Goal: Task Accomplishment & Management: Use online tool/utility

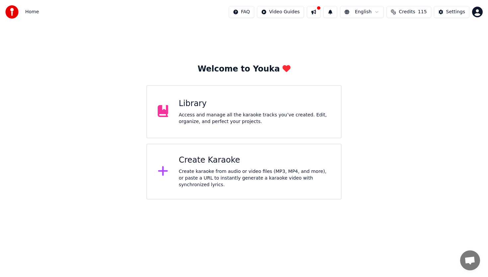
click at [205, 167] on div "Create Karaoke Create karaoke from audio or video files (MP3, MP4, and more), o…" at bounding box center [255, 171] width 152 height 33
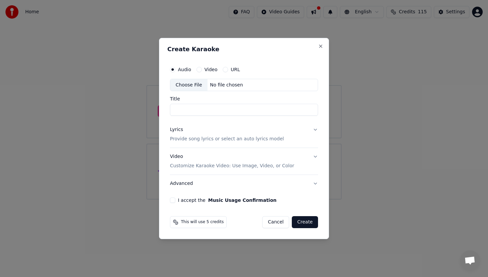
click at [188, 85] on div "Choose File" at bounding box center [188, 85] width 37 height 12
type input "**********"
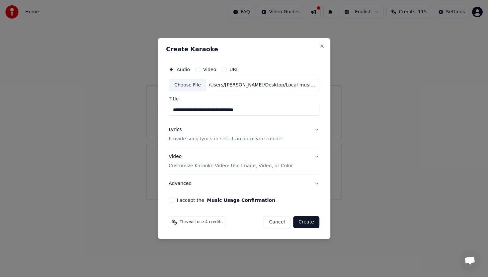
click at [316, 129] on button "Lyrics Provide song lyrics or select an auto lyrics model" at bounding box center [244, 134] width 151 height 27
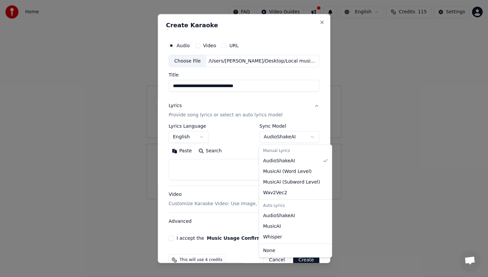
click at [312, 137] on body "**********" at bounding box center [244, 99] width 488 height 199
select select "**********"
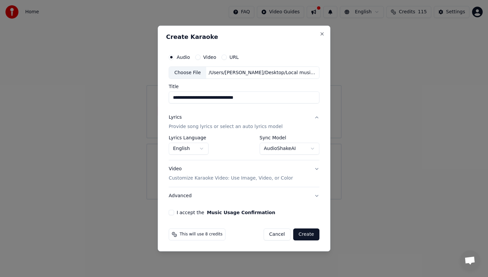
click at [172, 212] on button "I accept the Music Usage Confirmation" at bounding box center [171, 212] width 5 height 5
click at [253, 178] on p "Customize Karaoke Video: Use Image, Video, or Color" at bounding box center [231, 178] width 124 height 7
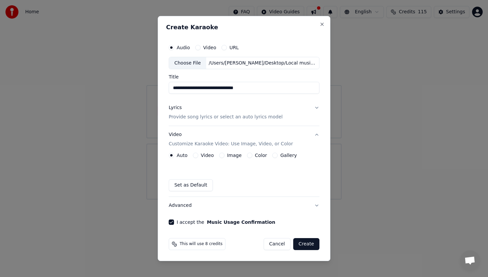
click at [222, 155] on button "Image" at bounding box center [221, 154] width 5 height 5
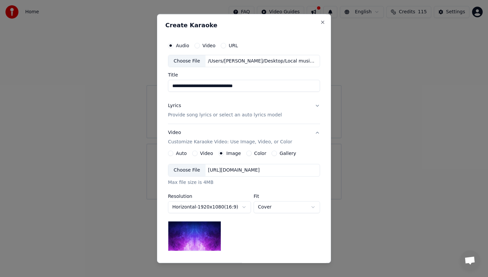
click at [192, 171] on div "Choose File" at bounding box center [186, 170] width 37 height 12
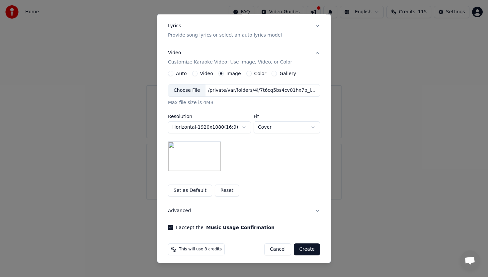
scroll to position [83, 0]
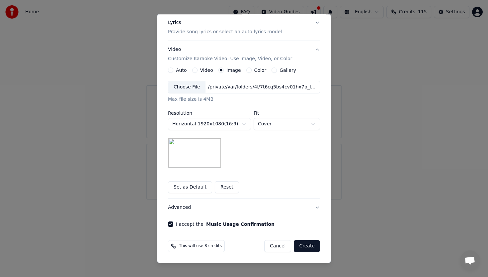
click at [308, 246] on button "Create" at bounding box center [307, 246] width 26 height 12
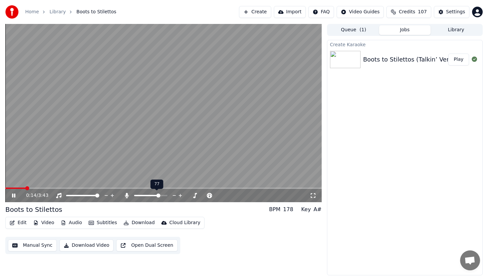
click at [159, 195] on span at bounding box center [158, 195] width 4 height 4
click at [165, 195] on span at bounding box center [150, 195] width 33 height 1
click at [156, 195] on span at bounding box center [156, 195] width 4 height 4
click at [152, 194] on span at bounding box center [153, 195] width 4 height 4
click at [134, 194] on span at bounding box center [136, 195] width 4 height 4
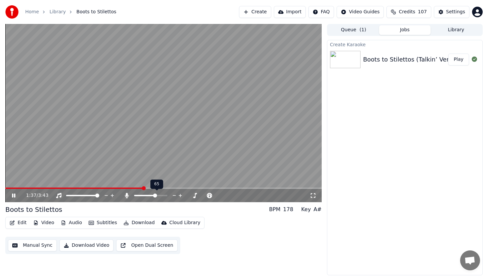
click at [155, 195] on span at bounding box center [155, 195] width 4 height 4
click at [152, 195] on span at bounding box center [152, 195] width 4 height 4
click at [14, 194] on icon at bounding box center [13, 195] width 3 height 4
click at [124, 222] on icon "button" at bounding box center [126, 222] width 5 height 5
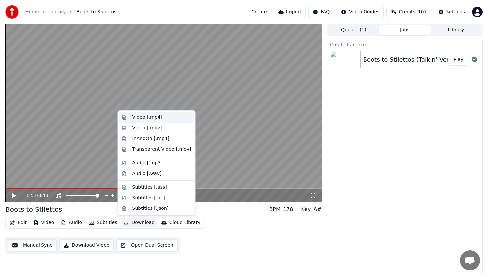
click at [151, 118] on div "Video [.mp4]" at bounding box center [148, 117] width 30 height 7
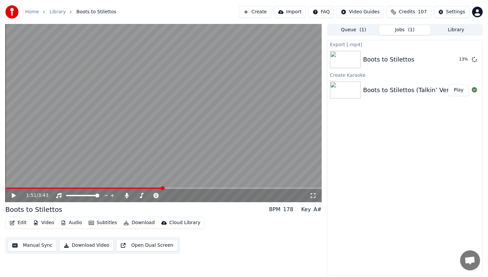
click at [87, 246] on button "Download Video" at bounding box center [86, 245] width 54 height 12
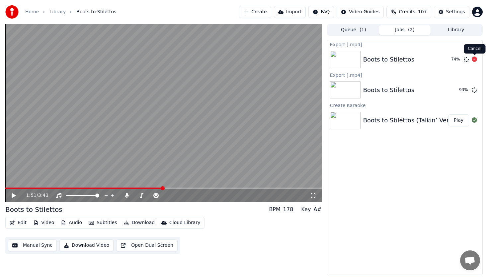
click at [475, 59] on icon at bounding box center [474, 58] width 5 height 5
click at [460, 90] on button "Show" at bounding box center [457, 90] width 24 height 12
click at [13, 194] on icon at bounding box center [14, 195] width 4 height 5
click at [14, 194] on icon at bounding box center [19, 195] width 16 height 5
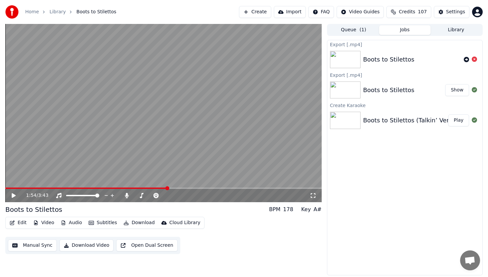
click at [460, 121] on button "Play" at bounding box center [458, 120] width 21 height 12
click at [14, 194] on icon at bounding box center [13, 195] width 3 height 4
click at [92, 245] on button "Download Video" at bounding box center [86, 245] width 54 height 12
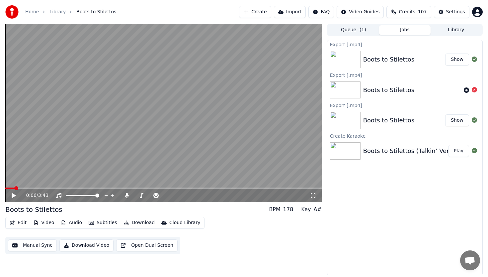
click at [454, 60] on button "Show" at bounding box center [457, 59] width 24 height 12
click at [56, 13] on link "Library" at bounding box center [57, 12] width 16 height 7
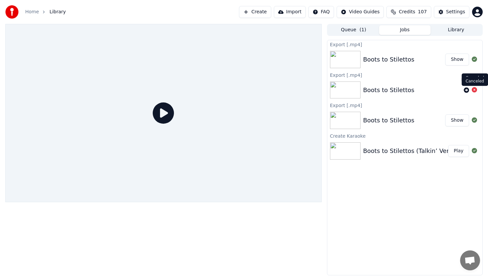
click at [474, 90] on icon at bounding box center [474, 89] width 5 height 5
click at [474, 89] on icon at bounding box center [474, 89] width 5 height 5
click at [33, 14] on link "Home" at bounding box center [32, 12] width 14 height 7
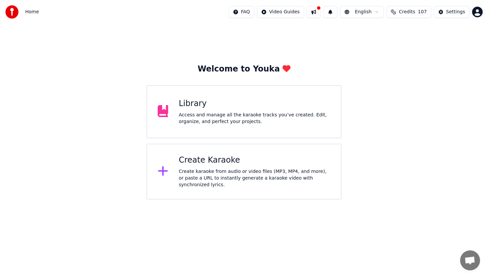
click at [204, 165] on div "Create Karaoke Create karaoke from audio or video files (MP3, MP4, and more), o…" at bounding box center [255, 171] width 152 height 33
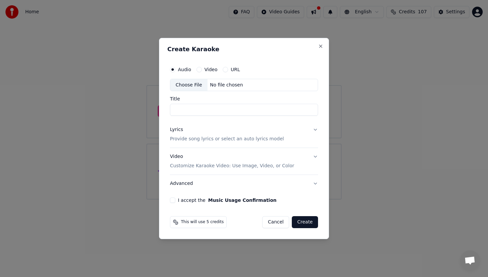
click at [199, 69] on button "Video" at bounding box center [199, 69] width 5 height 5
click at [191, 85] on div "Choose File" at bounding box center [188, 85] width 37 height 12
type input "**********"
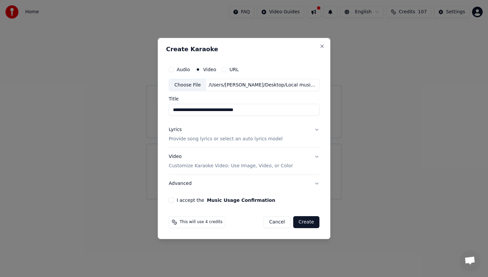
click at [316, 130] on button "Lyrics Provide song lyrics or select an auto lyrics model" at bounding box center [244, 134] width 151 height 27
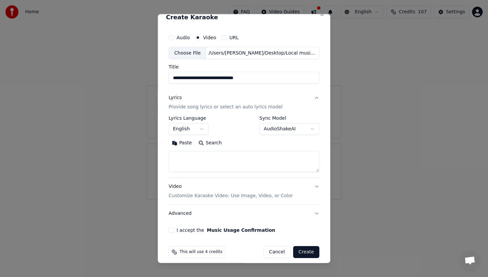
scroll to position [14, 0]
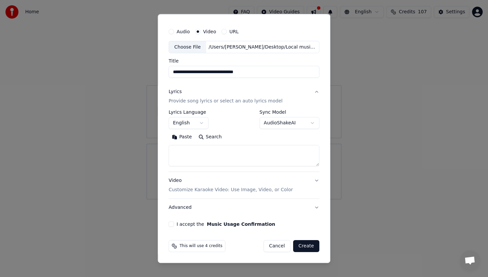
click at [172, 224] on button "I accept the Music Usage Confirmation" at bounding box center [171, 224] width 5 height 5
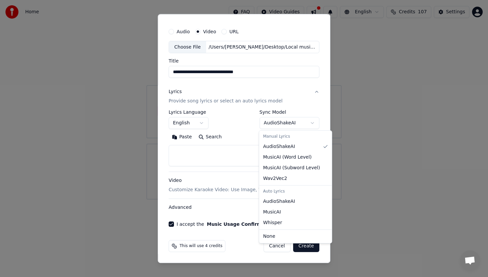
click at [311, 123] on body "**********" at bounding box center [244, 99] width 488 height 199
select select "**********"
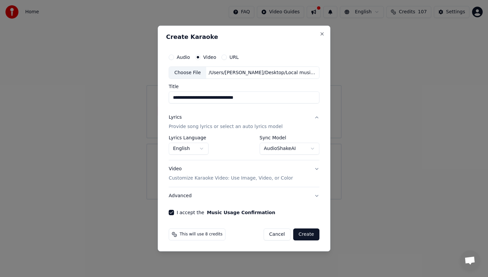
scroll to position [0, 0]
click at [263, 178] on p "Customize Karaoke Video: Use Image, Video, or Color" at bounding box center [231, 178] width 124 height 7
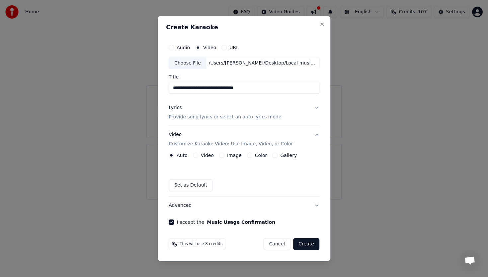
click at [223, 155] on button "Image" at bounding box center [221, 154] width 5 height 5
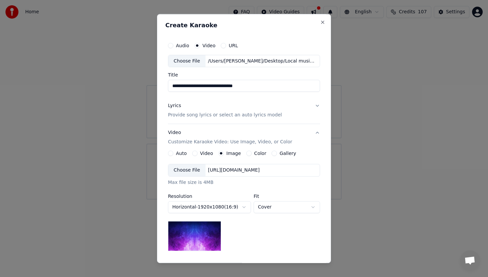
click at [194, 169] on div "Choose File" at bounding box center [186, 170] width 37 height 12
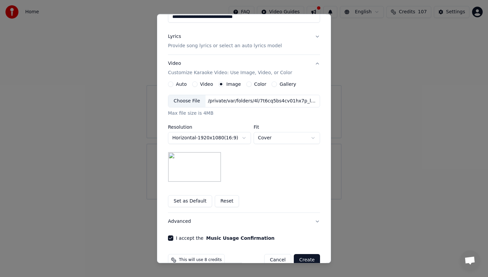
scroll to position [83, 0]
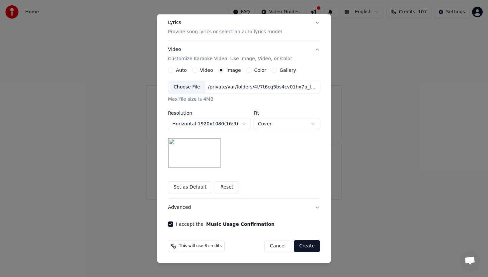
click at [308, 245] on button "Create" at bounding box center [307, 246] width 26 height 12
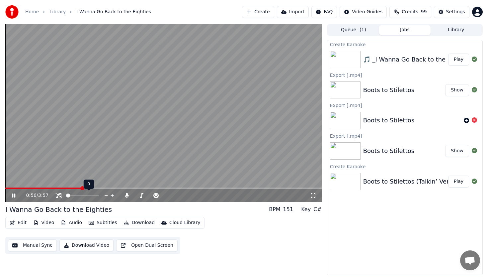
click at [66, 194] on span at bounding box center [68, 195] width 4 height 4
click at [92, 195] on span at bounding box center [91, 195] width 4 height 4
click at [143, 195] on span at bounding box center [144, 195] width 4 height 4
click at [134, 196] on span at bounding box center [136, 195] width 4 height 4
click at [91, 245] on button "Download Video" at bounding box center [86, 245] width 54 height 12
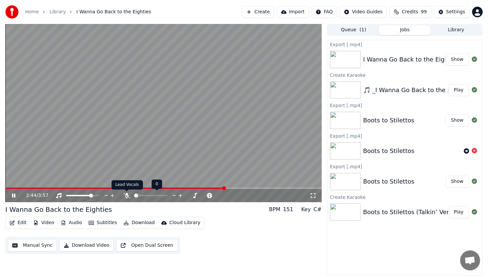
click at [127, 196] on icon at bounding box center [127, 195] width 7 height 5
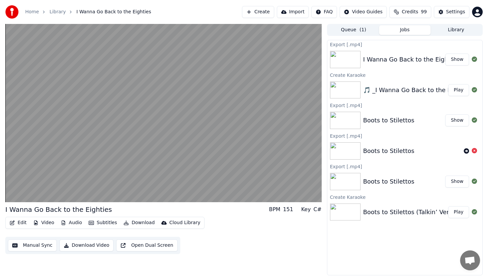
click at [87, 245] on button "Download Video" at bounding box center [86, 245] width 54 height 12
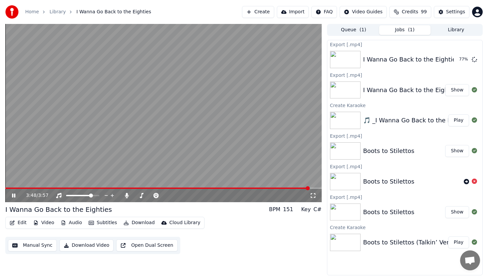
click at [13, 194] on icon at bounding box center [19, 195] width 16 height 5
click at [21, 223] on button "Edit" at bounding box center [18, 222] width 22 height 9
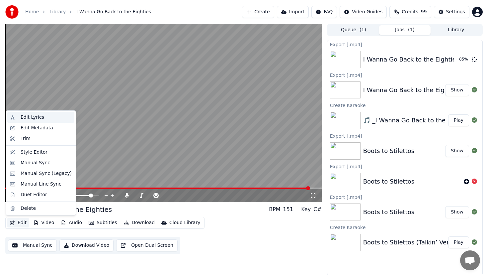
click at [37, 117] on div "Edit Lyrics" at bounding box center [33, 117] width 24 height 7
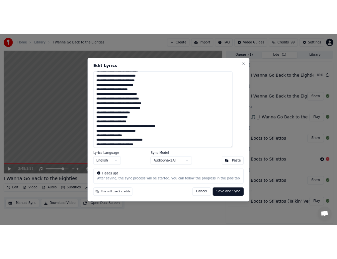
scroll to position [267, 0]
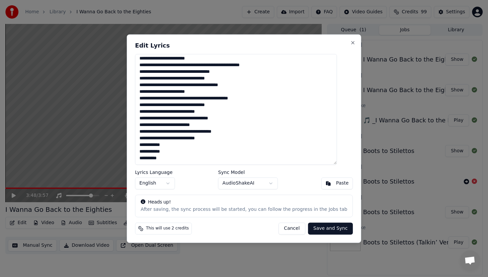
drag, startPoint x: 197, startPoint y: 139, endPoint x: 212, endPoint y: 139, distance: 14.9
click at [212, 139] on textarea at bounding box center [236, 109] width 202 height 111
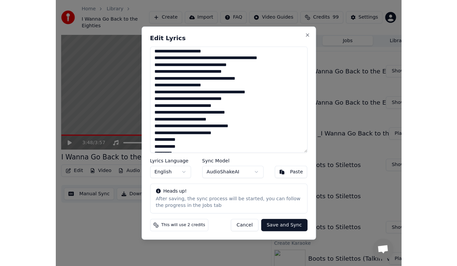
scroll to position [274, 0]
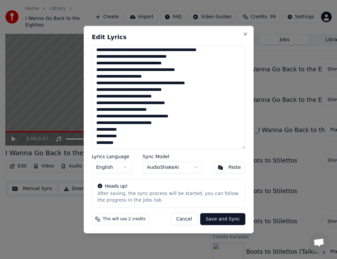
click at [120, 144] on textarea at bounding box center [168, 97] width 153 height 104
click at [127, 144] on textarea at bounding box center [168, 97] width 153 height 104
type textarea "**********"
click at [222, 222] on button "Save and Sync" at bounding box center [222, 220] width 45 height 12
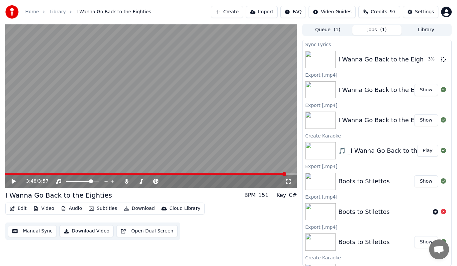
click at [264, 174] on span at bounding box center [145, 173] width 281 height 1
click at [244, 174] on span at bounding box center [124, 173] width 239 height 1
click at [14, 181] on icon at bounding box center [14, 181] width 4 height 5
click at [14, 182] on icon at bounding box center [13, 181] width 3 height 4
click at [151, 231] on button "Open Dual Screen" at bounding box center [146, 231] width 61 height 12
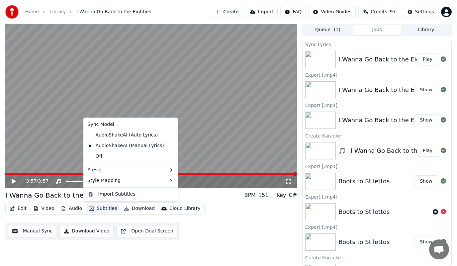
click at [106, 208] on button "Subtitles" at bounding box center [103, 208] width 34 height 9
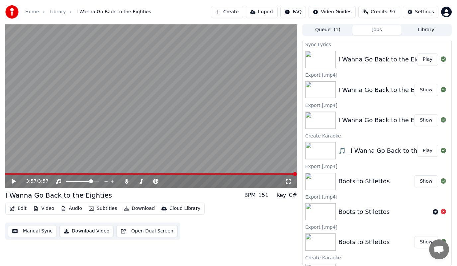
click at [207, 222] on div "Edit Video Audio Subtitles Download Cloud Library Manual Sync Download Video Op…" at bounding box center [151, 221] width 292 height 37
click at [70, 230] on button "Download Video" at bounding box center [86, 231] width 54 height 12
click at [426, 58] on button "Show" at bounding box center [426, 59] width 24 height 12
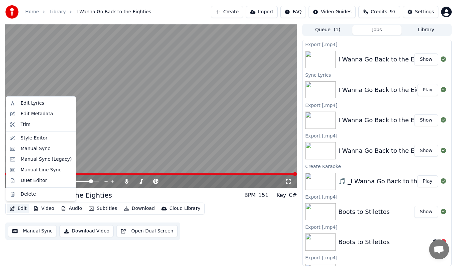
click at [20, 208] on button "Edit" at bounding box center [18, 208] width 22 height 9
click at [38, 104] on div "Edit Lyrics" at bounding box center [33, 103] width 24 height 7
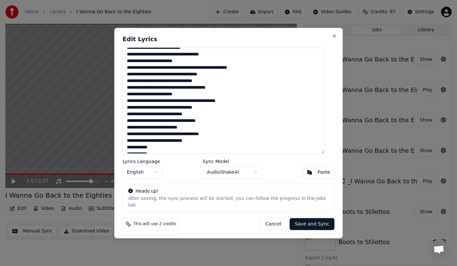
scroll to position [271, 0]
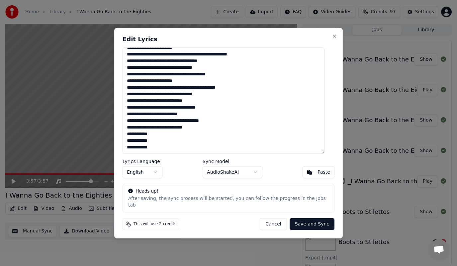
click at [267, 221] on button "Cancel" at bounding box center [273, 224] width 27 height 12
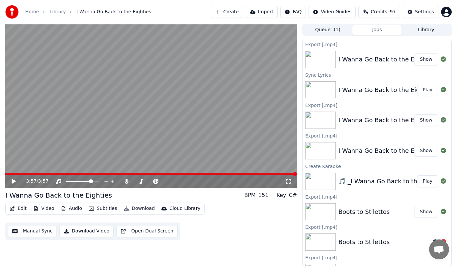
click at [376, 30] on button "Jobs" at bounding box center [376, 30] width 49 height 10
click at [330, 31] on button "Queue ( 1 )" at bounding box center [327, 30] width 49 height 10
click at [378, 31] on button "Jobs" at bounding box center [376, 30] width 49 height 10
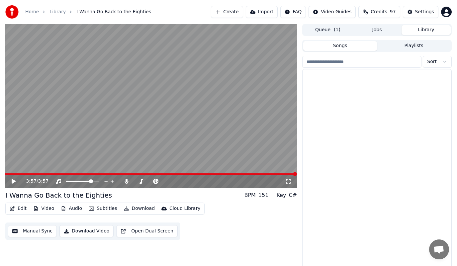
click at [421, 31] on button "Library" at bounding box center [426, 30] width 49 height 10
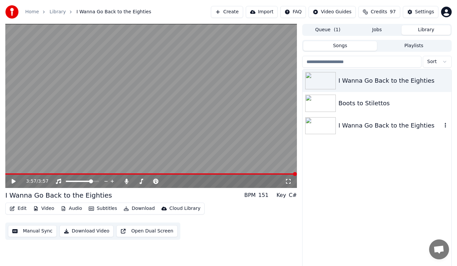
click at [363, 126] on div "I Wanna Go Back to the Eighties" at bounding box center [390, 125] width 104 height 9
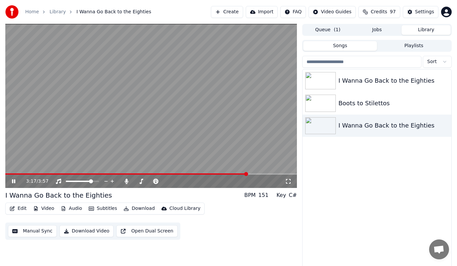
click at [247, 173] on span at bounding box center [151, 173] width 292 height 1
click at [14, 181] on icon at bounding box center [18, 181] width 15 height 5
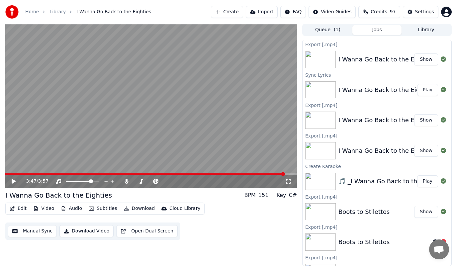
click at [378, 28] on button "Jobs" at bounding box center [376, 30] width 49 height 10
click at [424, 59] on button "Show" at bounding box center [426, 59] width 24 height 12
click at [332, 29] on button "Queue ( 1 )" at bounding box center [327, 30] width 49 height 10
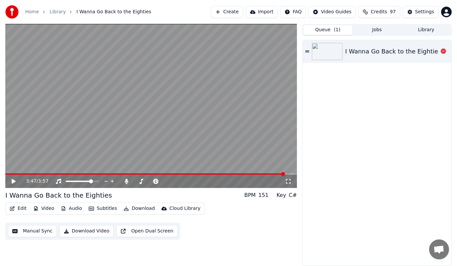
click at [370, 50] on div "I Wanna Go Back to the Eighties" at bounding box center [393, 51] width 96 height 9
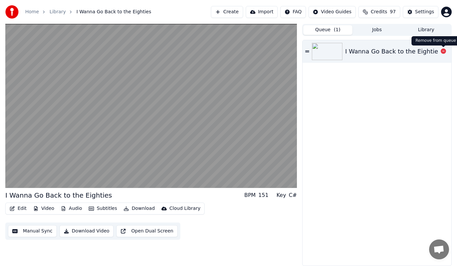
click at [443, 51] on icon at bounding box center [443, 50] width 5 height 5
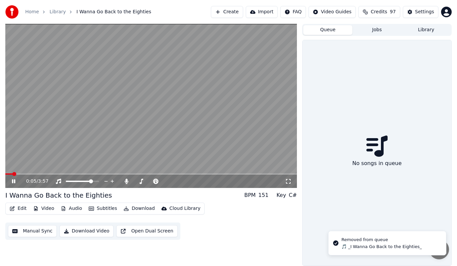
click at [166, 157] on video at bounding box center [151, 106] width 292 height 164
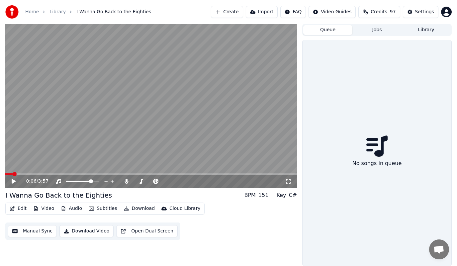
click at [233, 11] on button "Create" at bounding box center [227, 12] width 32 height 12
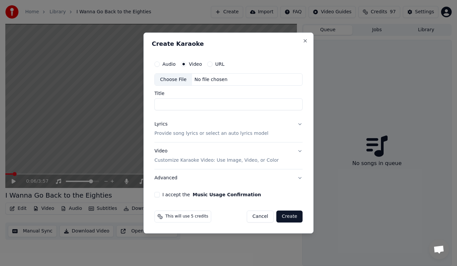
click at [157, 63] on button "Audio" at bounding box center [156, 63] width 5 height 5
click at [175, 79] on div "Choose File" at bounding box center [173, 80] width 37 height 12
type input "**********"
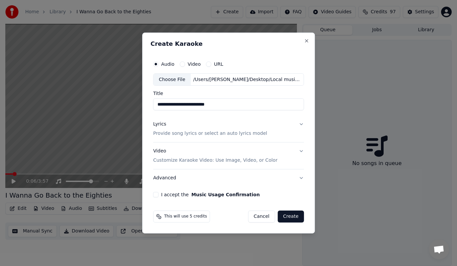
click at [300, 124] on button "Lyrics Provide song lyrics or select an auto lyrics model" at bounding box center [228, 129] width 151 height 27
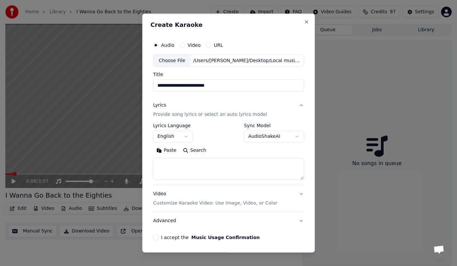
click at [296, 136] on body "**********" at bounding box center [228, 133] width 457 height 266
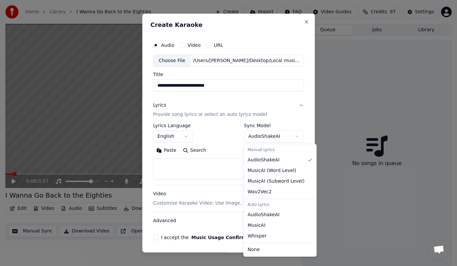
select select "**********"
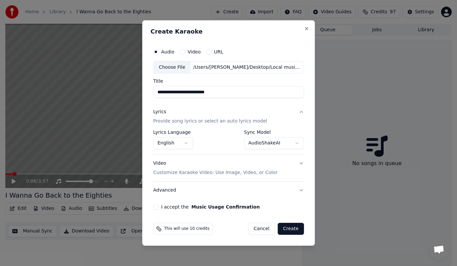
click at [156, 207] on button "I accept the Music Usage Confirmation" at bounding box center [155, 206] width 5 height 5
click at [300, 162] on button "Video Customize Karaoke Video: Use Image, Video, or Color" at bounding box center [228, 168] width 151 height 27
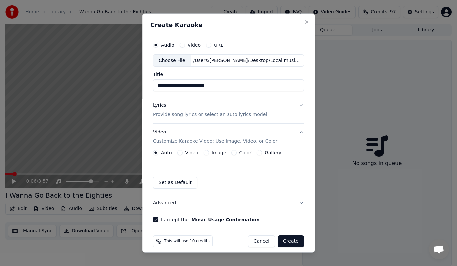
click at [206, 151] on button "Image" at bounding box center [206, 152] width 5 height 5
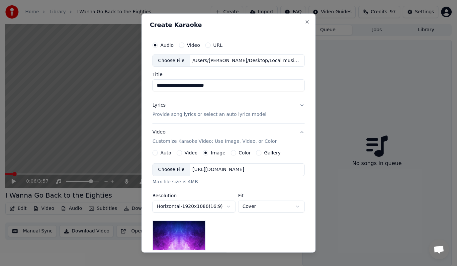
click at [176, 168] on div "Choose File" at bounding box center [171, 170] width 37 height 12
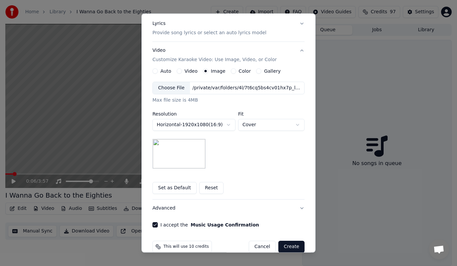
scroll to position [82, 0]
click at [297, 124] on body "**********" at bounding box center [228, 133] width 457 height 266
click at [298, 124] on body "**********" at bounding box center [228, 133] width 457 height 266
click at [297, 124] on body "**********" at bounding box center [228, 133] width 457 height 266
select select "*****"
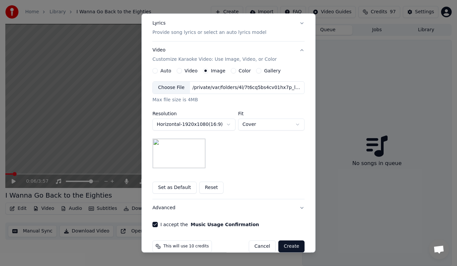
scroll to position [93, 0]
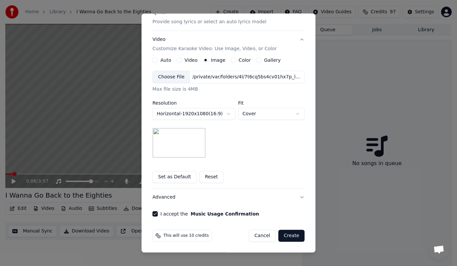
click at [291, 237] on button "Create" at bounding box center [291, 236] width 26 height 12
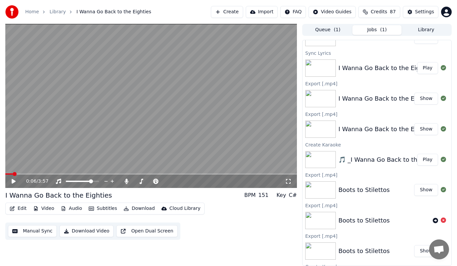
scroll to position [0, 0]
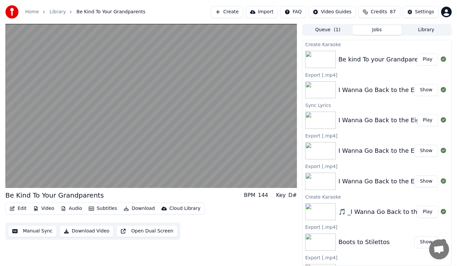
click at [87, 232] on button "Download Video" at bounding box center [86, 231] width 54 height 12
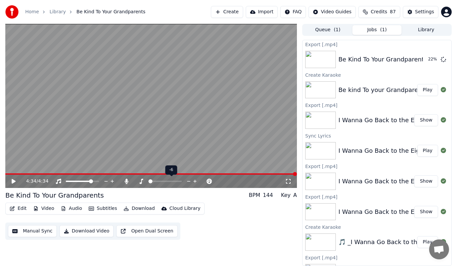
click at [148, 181] on span at bounding box center [150, 181] width 4 height 4
click at [8, 173] on span at bounding box center [6, 173] width 3 height 1
click at [13, 181] on icon at bounding box center [14, 181] width 4 height 5
click at [14, 180] on icon at bounding box center [13, 181] width 3 height 4
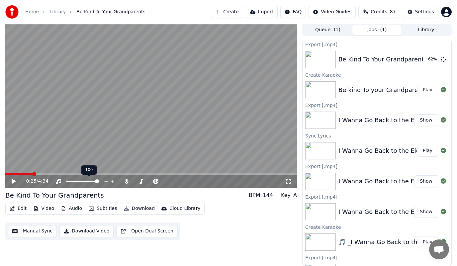
click at [100, 181] on div at bounding box center [88, 181] width 53 height 7
click at [14, 181] on icon at bounding box center [14, 181] width 4 height 5
click at [14, 180] on icon at bounding box center [13, 181] width 3 height 4
click at [196, 180] on span at bounding box center [194, 181] width 4 height 4
click at [14, 181] on icon at bounding box center [14, 181] width 4 height 5
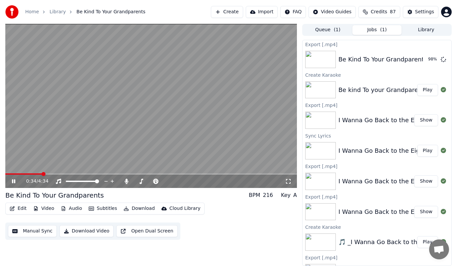
click at [15, 181] on icon at bounding box center [13, 181] width 3 height 4
click at [426, 60] on button "Show" at bounding box center [426, 59] width 24 height 12
click at [9, 174] on span at bounding box center [6, 173] width 3 height 1
click at [146, 232] on button "Open Dual Screen" at bounding box center [146, 231] width 61 height 12
click at [14, 181] on icon at bounding box center [18, 181] width 15 height 5
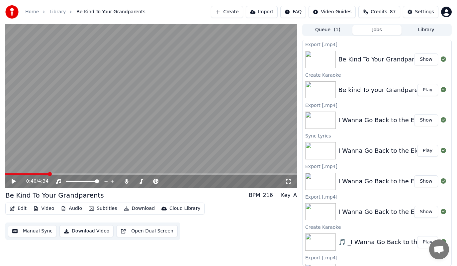
click at [368, 91] on div "Be kind To your Grandparents" at bounding box center [382, 89] width 89 height 9
click at [428, 89] on button "Play" at bounding box center [427, 90] width 21 height 12
click at [98, 180] on span at bounding box center [96, 181] width 4 height 4
click at [113, 181] on icon at bounding box center [112, 181] width 3 height 3
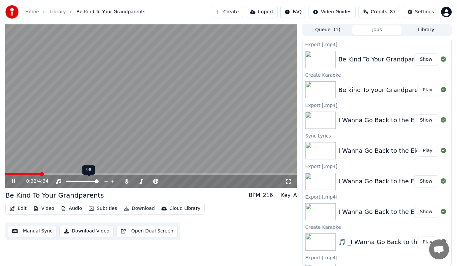
click at [113, 181] on icon at bounding box center [112, 181] width 3 height 3
click at [166, 181] on span at bounding box center [164, 181] width 4 height 4
click at [196, 181] on span at bounding box center [194, 181] width 4 height 4
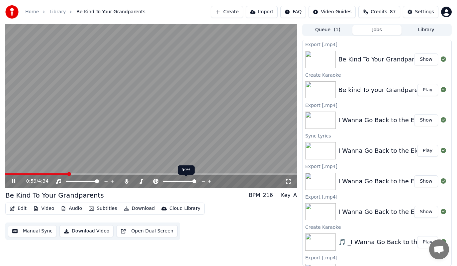
click at [196, 179] on span at bounding box center [194, 181] width 4 height 4
click at [14, 181] on icon at bounding box center [13, 181] width 3 height 4
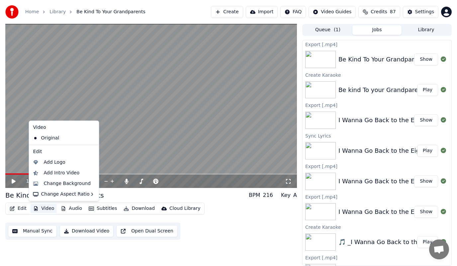
click at [48, 209] on button "Video" at bounding box center [44, 208] width 26 height 9
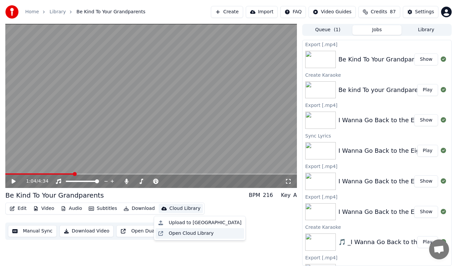
click at [195, 233] on div "Open Cloud Library" at bounding box center [191, 233] width 45 height 7
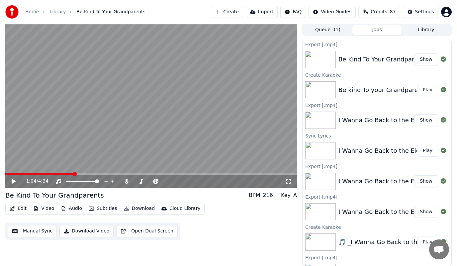
click at [428, 151] on button "Play" at bounding box center [427, 151] width 21 height 12
click at [189, 181] on icon at bounding box center [188, 181] width 3 height 1
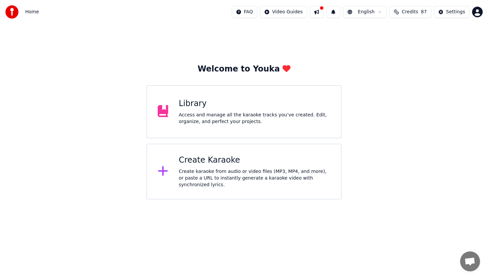
click at [188, 113] on div "Access and manage all the karaoke tracks you’ve created. Edit, organize, and pe…" at bounding box center [255, 118] width 152 height 13
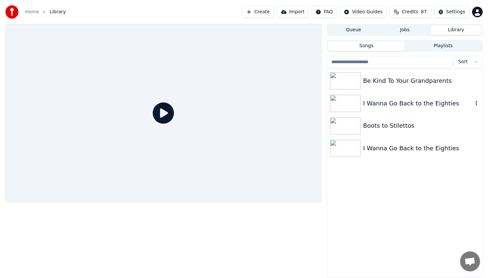
click at [351, 105] on img at bounding box center [345, 103] width 31 height 17
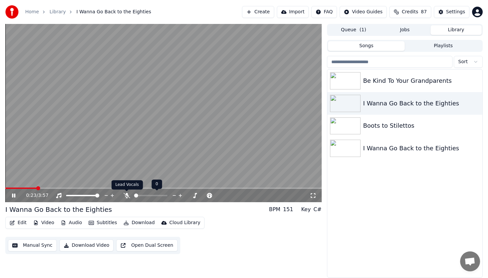
click at [126, 197] on icon at bounding box center [127, 195] width 7 height 5
click at [14, 195] on icon at bounding box center [13, 195] width 3 height 4
click at [348, 124] on img at bounding box center [345, 125] width 31 height 17
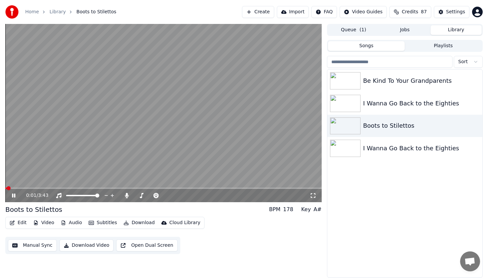
click at [6, 187] on span at bounding box center [5, 187] width 1 height 1
click at [8, 187] on span at bounding box center [6, 187] width 3 height 1
click at [14, 195] on icon at bounding box center [19, 195] width 16 height 5
click at [21, 223] on button "Edit" at bounding box center [18, 222] width 22 height 9
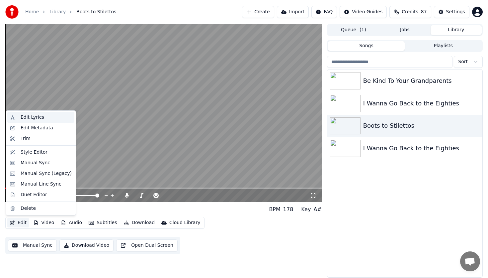
click at [41, 119] on div "Edit Lyrics" at bounding box center [33, 117] width 24 height 7
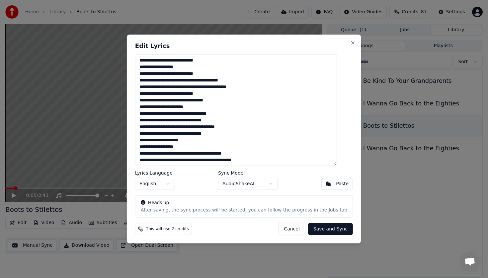
drag, startPoint x: 147, startPoint y: 67, endPoint x: 183, endPoint y: 68, distance: 36.2
click at [183, 68] on textarea at bounding box center [236, 109] width 202 height 111
type textarea "**********"
click at [242, 172] on label "Sync Model" at bounding box center [248, 172] width 60 height 5
click at [336, 184] on div "Paste" at bounding box center [342, 183] width 13 height 7
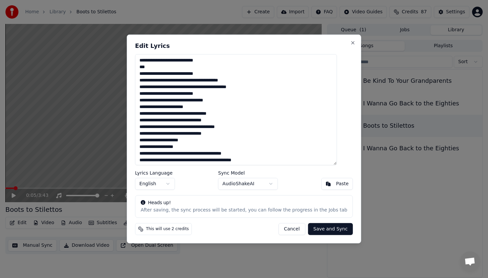
click at [322, 184] on button "Paste" at bounding box center [337, 184] width 32 height 12
click at [316, 230] on button "Save and Sync" at bounding box center [330, 229] width 45 height 12
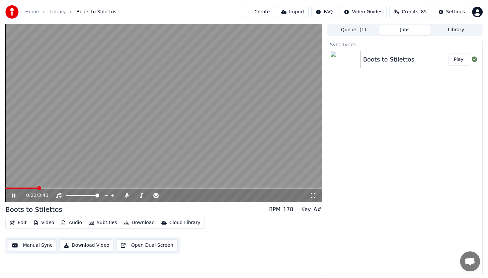
click at [14, 196] on icon at bounding box center [13, 195] width 3 height 4
click at [459, 60] on button "Play" at bounding box center [458, 59] width 21 height 12
click at [14, 195] on icon at bounding box center [13, 195] width 3 height 4
click at [90, 245] on button "Download Video" at bounding box center [86, 245] width 54 height 12
click at [457, 59] on button "Show" at bounding box center [457, 59] width 24 height 12
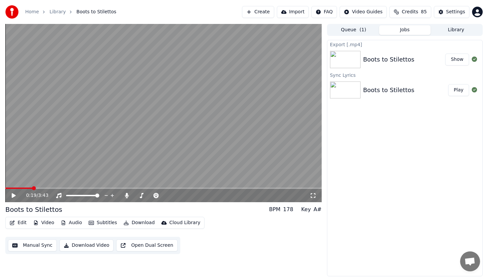
click at [406, 29] on button "Jobs" at bounding box center [404, 30] width 51 height 10
click at [403, 29] on button "Jobs" at bounding box center [404, 30] width 51 height 10
click at [456, 30] on button "Library" at bounding box center [456, 30] width 51 height 10
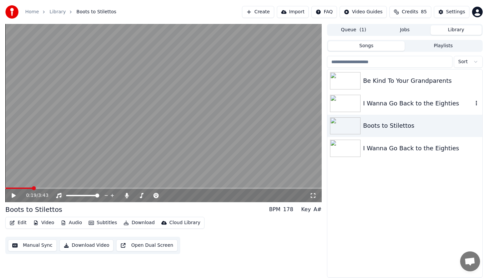
click at [393, 103] on div "I Wanna Go Back to the Eighties" at bounding box center [418, 103] width 110 height 9
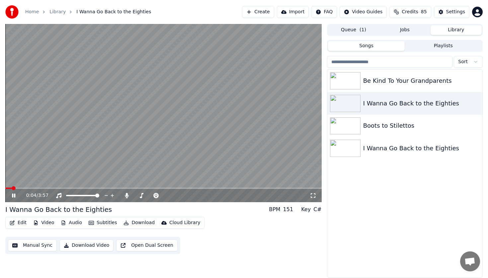
click at [265, 188] on span at bounding box center [163, 187] width 317 height 1
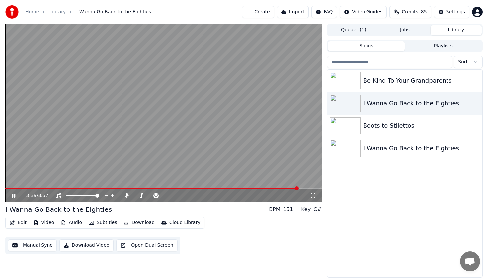
click at [14, 195] on icon at bounding box center [19, 195] width 16 height 5
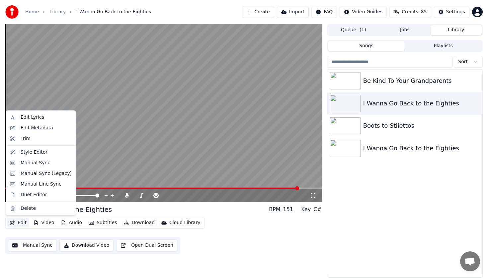
click at [20, 222] on button "Edit" at bounding box center [18, 222] width 22 height 9
click at [39, 117] on div "Edit Lyrics" at bounding box center [33, 117] width 24 height 7
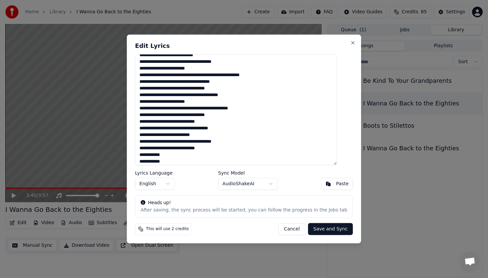
scroll to position [267, 0]
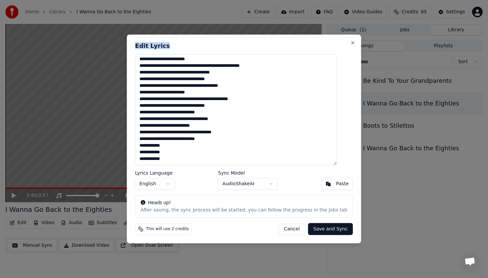
drag, startPoint x: 235, startPoint y: 45, endPoint x: 315, endPoint y: 42, distance: 79.8
click at [315, 42] on div "Edit Lyrics Lyrics Language English Sync Model AudioShakeAI Paste Heads up! Aft…" at bounding box center [244, 139] width 235 height 209
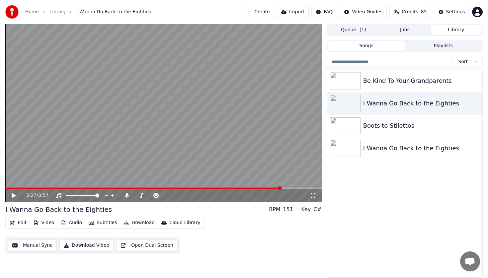
click at [281, 187] on span at bounding box center [143, 187] width 276 height 1
click at [14, 195] on icon at bounding box center [14, 195] width 4 height 5
click at [14, 195] on icon at bounding box center [19, 195] width 16 height 5
click at [14, 195] on icon at bounding box center [14, 195] width 4 height 5
click at [14, 195] on icon at bounding box center [19, 195] width 16 height 5
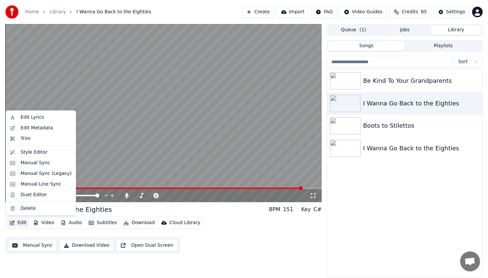
click at [23, 221] on button "Edit" at bounding box center [18, 222] width 22 height 9
click at [32, 118] on div "Edit Lyrics" at bounding box center [33, 117] width 24 height 7
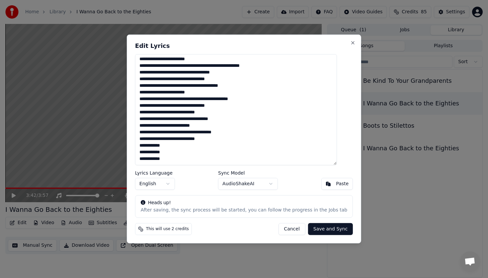
drag, startPoint x: 185, startPoint y: 45, endPoint x: 209, endPoint y: 46, distance: 23.6
click at [209, 46] on h2 "Edit Lyrics" at bounding box center [244, 46] width 218 height 6
click at [350, 42] on button "Close" at bounding box center [352, 42] width 5 height 5
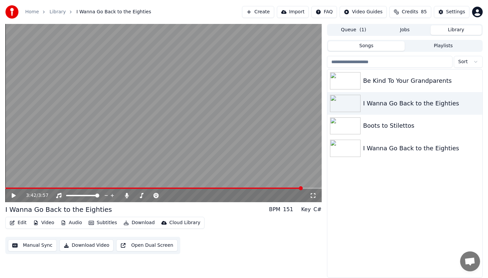
click at [289, 188] on span at bounding box center [153, 187] width 297 height 1
click at [13, 195] on icon at bounding box center [14, 195] width 4 height 5
click at [285, 188] on span at bounding box center [145, 187] width 280 height 1
click at [288, 188] on span at bounding box center [146, 187] width 283 height 1
click at [277, 188] on span at bounding box center [150, 187] width 291 height 1
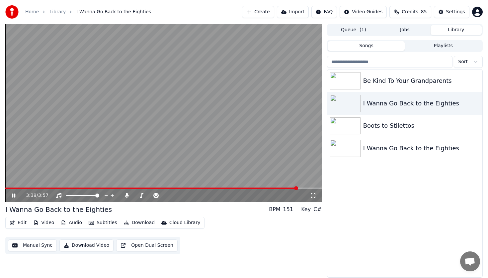
click at [287, 188] on span at bounding box center [151, 187] width 293 height 1
click at [13, 194] on icon at bounding box center [13, 195] width 3 height 4
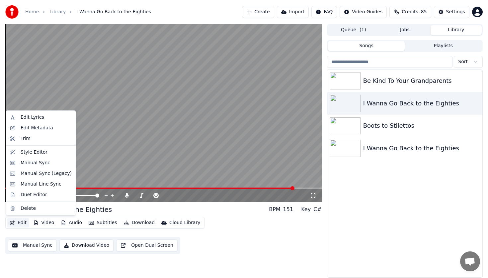
click at [20, 223] on button "Edit" at bounding box center [18, 222] width 22 height 9
click at [42, 118] on div "Edit Lyrics" at bounding box center [33, 117] width 24 height 7
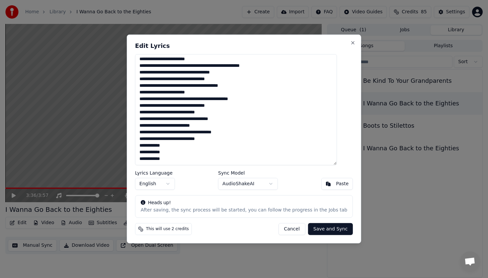
drag, startPoint x: 147, startPoint y: 160, endPoint x: 178, endPoint y: 159, distance: 30.2
click at [178, 159] on textarea at bounding box center [236, 109] width 202 height 111
type textarea "**********"
click at [336, 183] on div "Paste" at bounding box center [342, 183] width 13 height 7
click at [312, 230] on button "Save and Sync" at bounding box center [330, 229] width 45 height 12
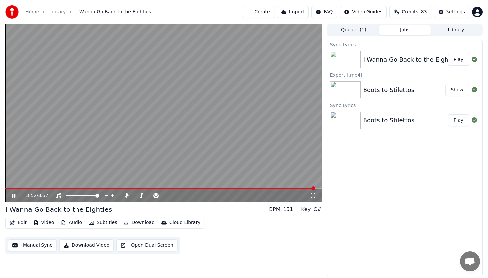
click at [14, 194] on icon at bounding box center [13, 195] width 3 height 4
click at [460, 60] on button "Play" at bounding box center [458, 59] width 21 height 12
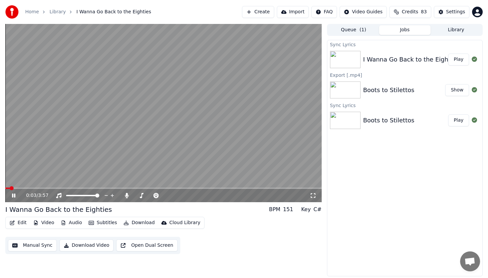
click at [281, 188] on span at bounding box center [163, 187] width 317 height 1
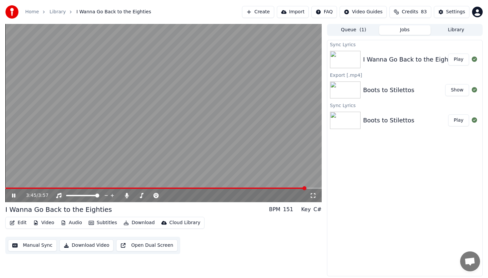
click at [87, 245] on button "Download Video" at bounding box center [86, 245] width 54 height 12
click at [457, 59] on button "Show" at bounding box center [457, 59] width 24 height 12
click at [266, 12] on button "Create" at bounding box center [258, 12] width 32 height 12
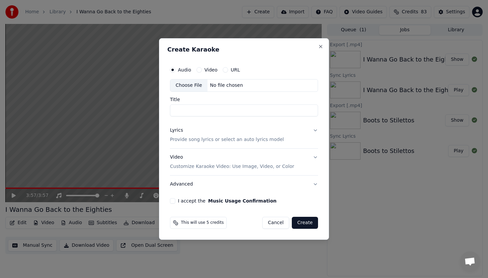
click at [194, 86] on div "Choose File" at bounding box center [188, 85] width 37 height 12
click at [189, 84] on div "Choose File" at bounding box center [188, 85] width 37 height 12
type input "**********"
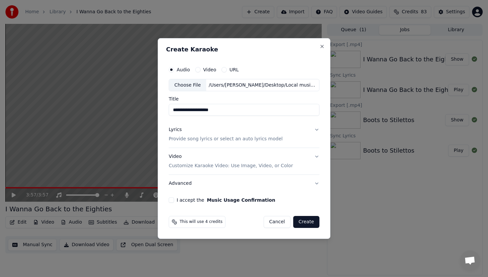
click at [316, 130] on button "Lyrics Provide song lyrics or select an auto lyrics model" at bounding box center [244, 135] width 151 height 27
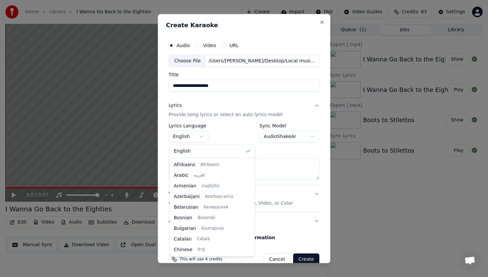
click at [202, 137] on body "**********" at bounding box center [244, 138] width 488 height 277
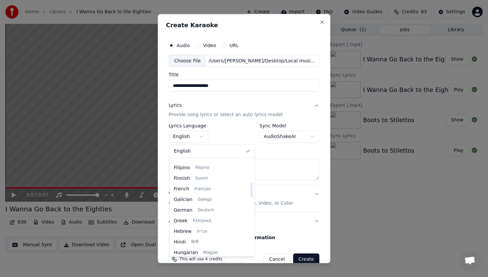
scroll to position [145, 0]
select select "**"
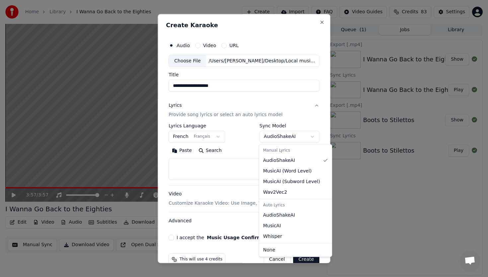
click at [312, 137] on body "**********" at bounding box center [244, 138] width 488 height 277
select select "**********"
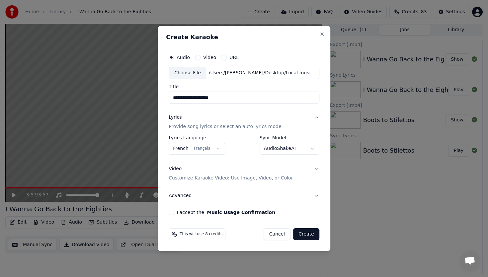
click at [174, 213] on button "I accept the Music Usage Confirmation" at bounding box center [171, 212] width 5 height 5
click at [249, 179] on p "Customize Karaoke Video: Use Image, Video, or Color" at bounding box center [231, 178] width 124 height 7
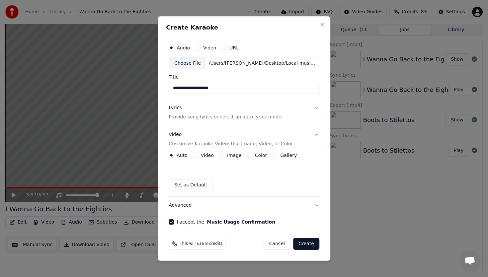
click at [222, 155] on button "Image" at bounding box center [221, 155] width 5 height 5
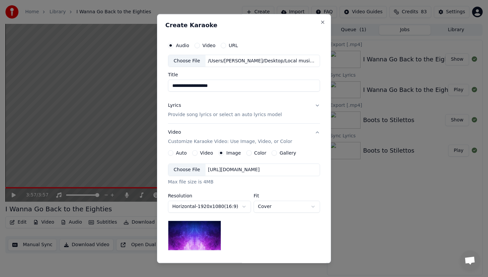
click at [192, 169] on div "Choose File" at bounding box center [186, 170] width 37 height 12
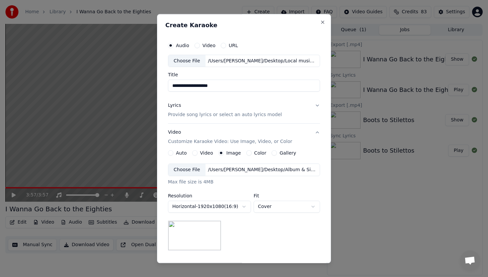
scroll to position [2, 0]
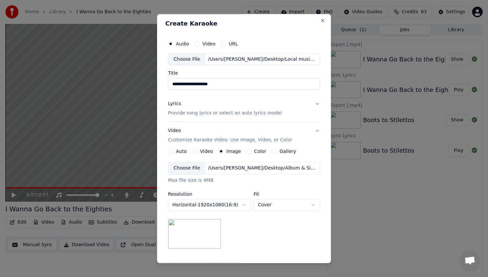
click at [243, 204] on body "**********" at bounding box center [244, 138] width 488 height 277
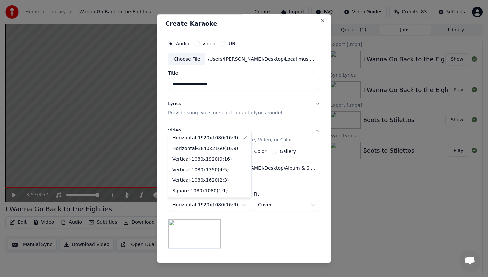
select select "*********"
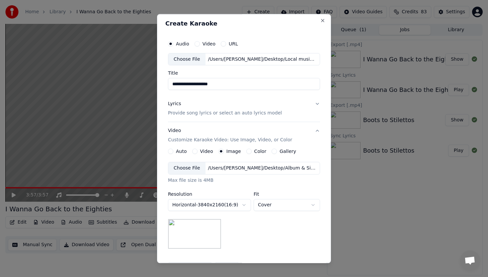
click at [313, 205] on body "**********" at bounding box center [244, 138] width 488 height 277
select select "*****"
click at [197, 231] on img at bounding box center [194, 235] width 53 height 30
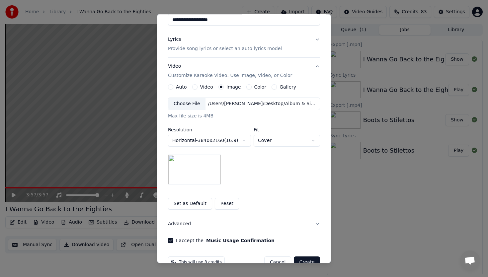
scroll to position [82, 0]
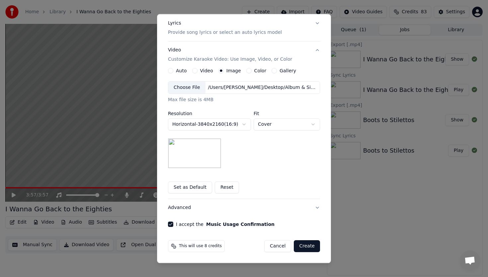
click at [306, 247] on button "Create" at bounding box center [307, 247] width 26 height 12
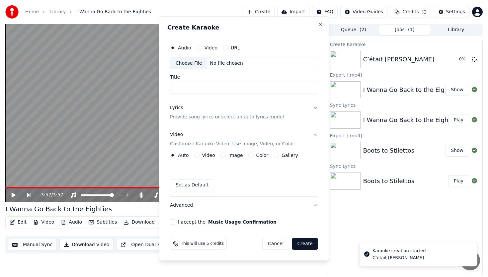
scroll to position [0, 0]
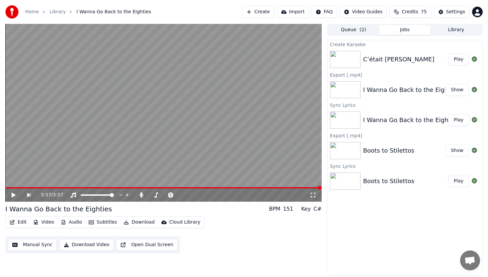
click at [458, 59] on button "Play" at bounding box center [458, 59] width 21 height 12
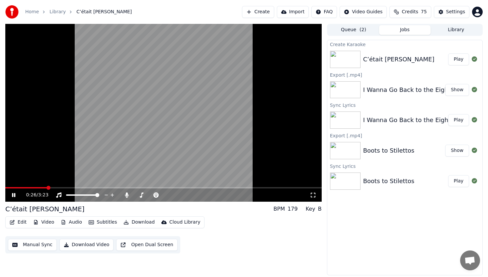
click at [13, 193] on icon at bounding box center [13, 195] width 3 height 4
click at [281, 187] on span at bounding box center [163, 187] width 317 height 1
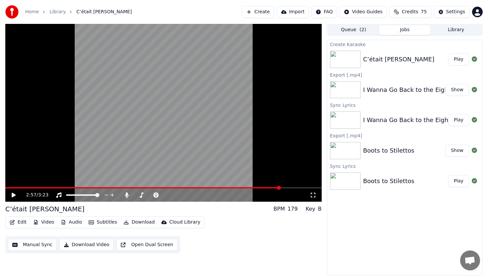
click at [13, 194] on icon at bounding box center [14, 195] width 4 height 5
click at [248, 188] on span at bounding box center [154, 187] width 299 height 1
click at [14, 195] on icon at bounding box center [19, 195] width 16 height 5
click at [77, 245] on button "Download Video" at bounding box center [86, 245] width 54 height 12
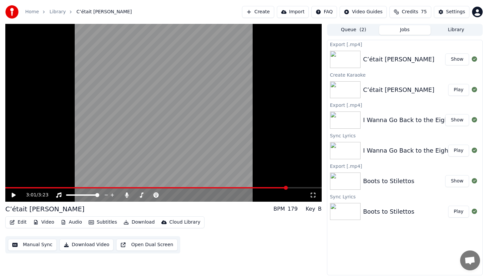
click at [456, 59] on button "Show" at bounding box center [457, 59] width 24 height 12
